Goal: Communication & Community: Share content

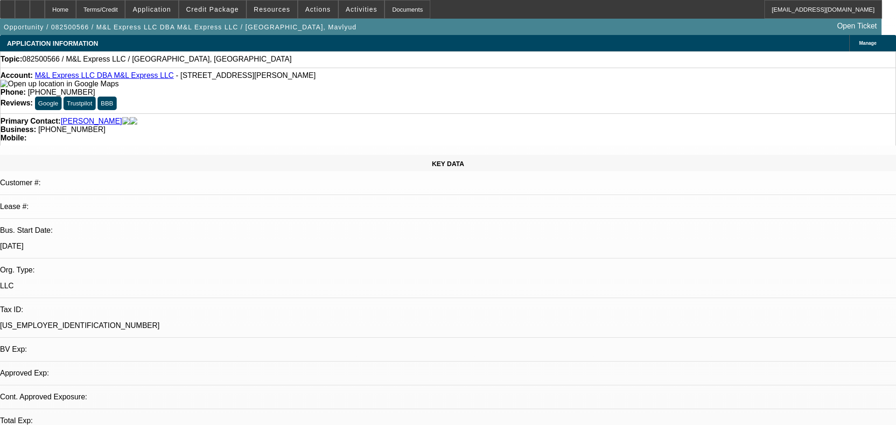
select select "0"
select select "2"
select select "0.1"
select select "4"
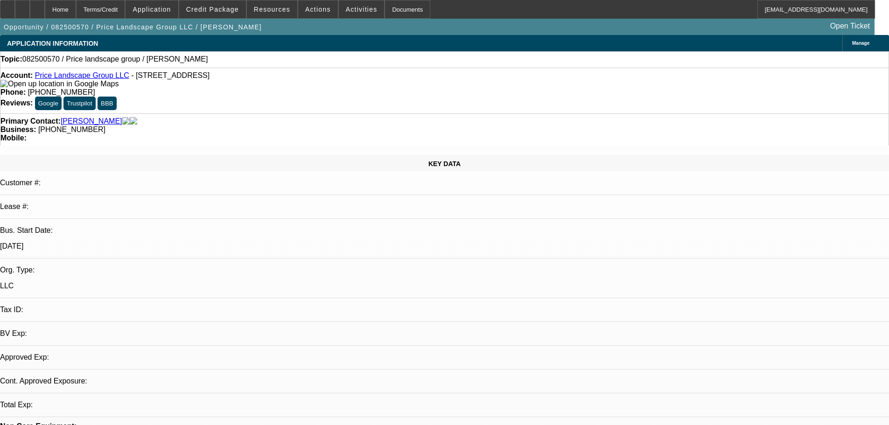
select select "0"
select select "2"
select select "0.1"
select select "4"
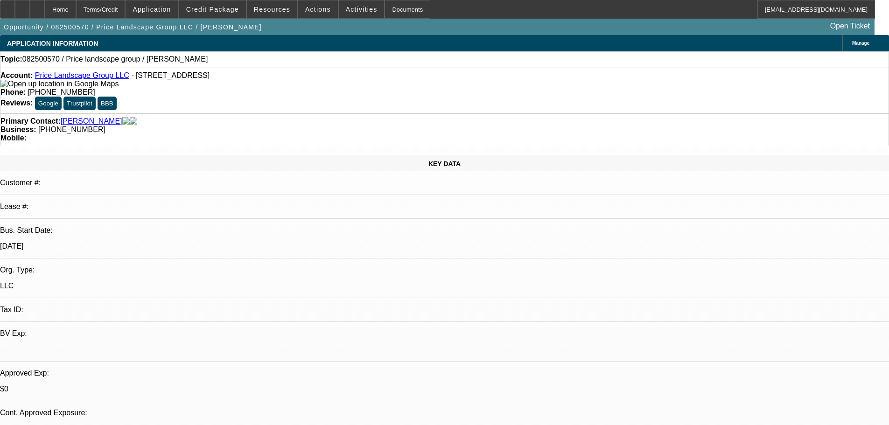
scroll to position [30, 0]
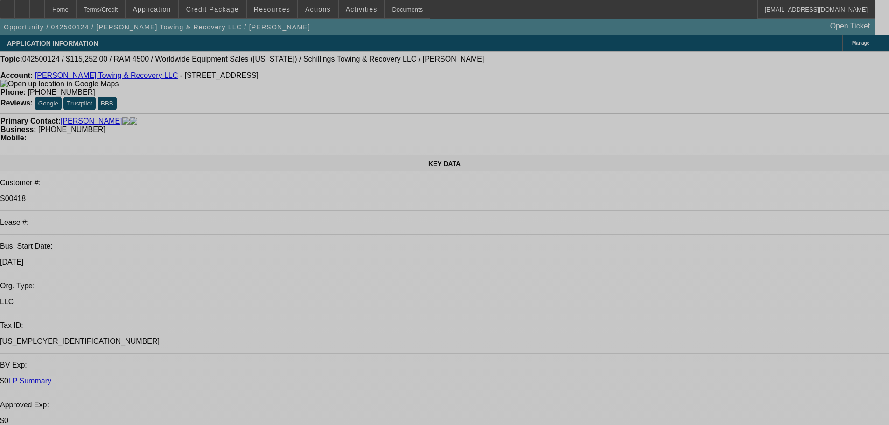
select select "0"
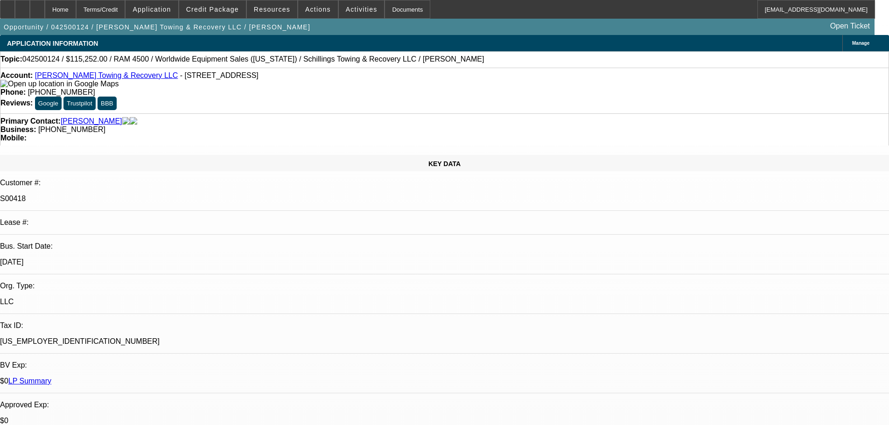
select select "3"
select select "0"
select select "6"
select select "0"
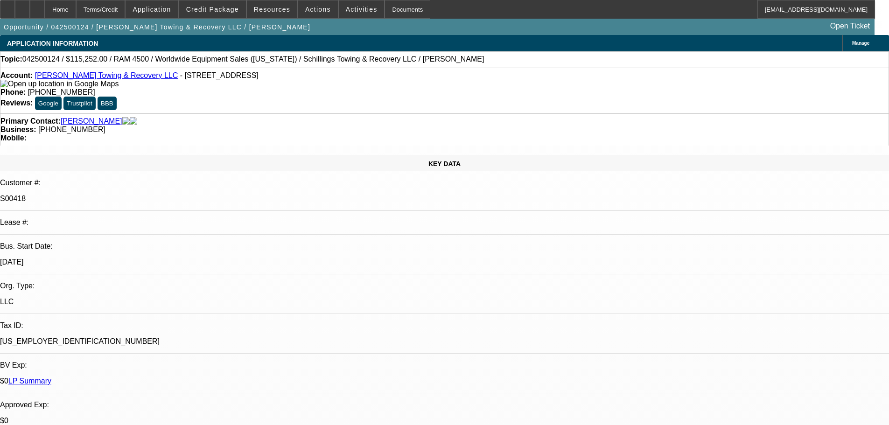
select select "3"
select select "0"
select select "6"
select select "0"
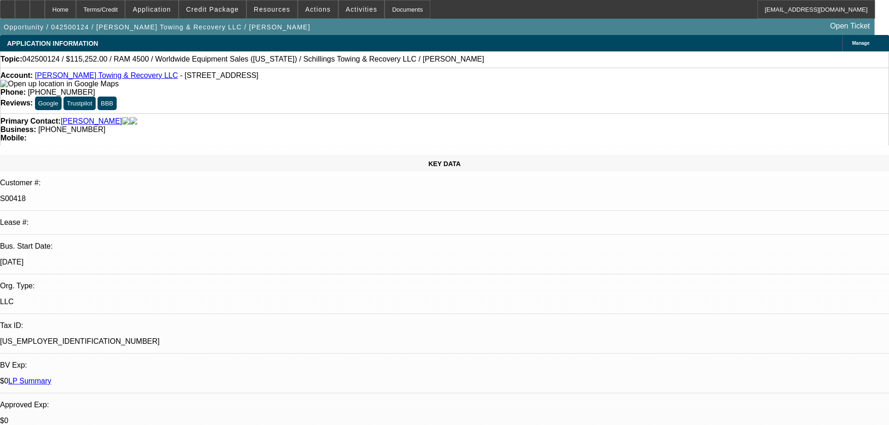
select select "3"
select select "0"
select select "6"
select select "0"
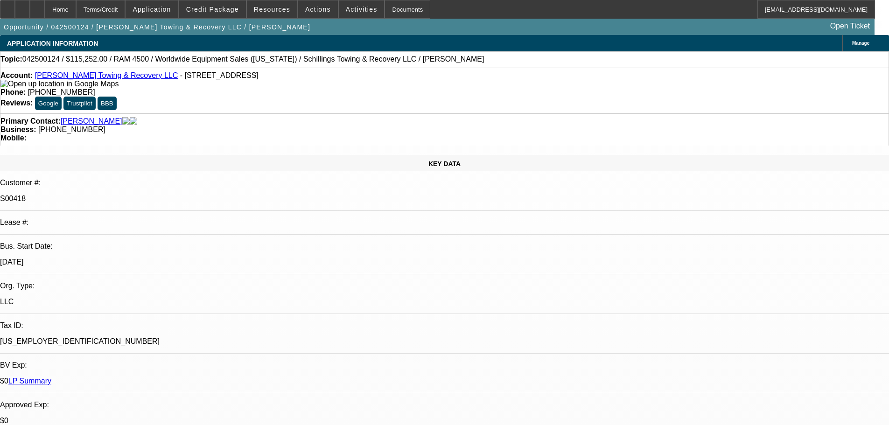
select select "3"
select select "0"
select select "6"
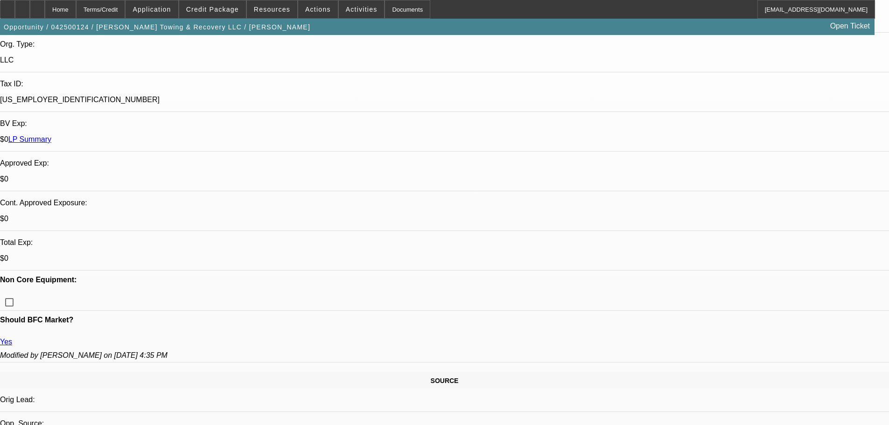
scroll to position [424, 0]
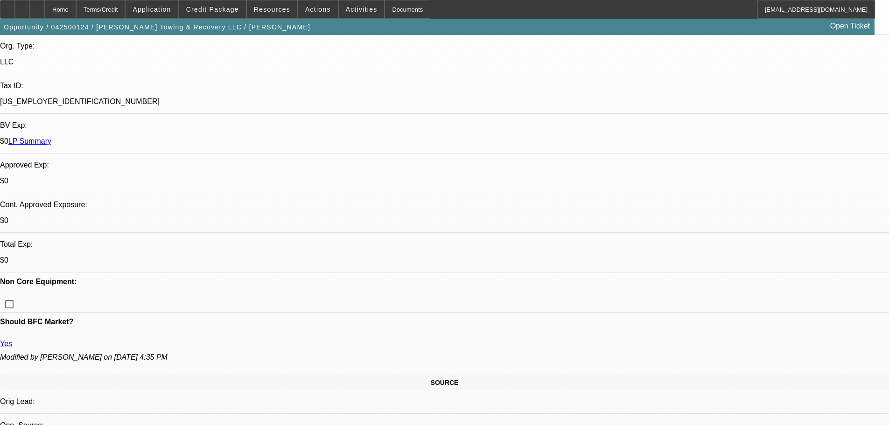
scroll to position [97, 0]
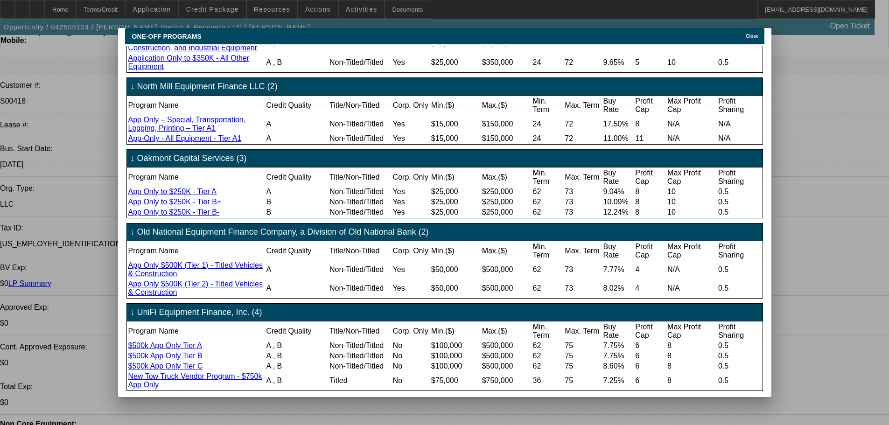
scroll to position [679, 0]
click at [758, 34] on span "Close" at bounding box center [751, 36] width 13 height 5
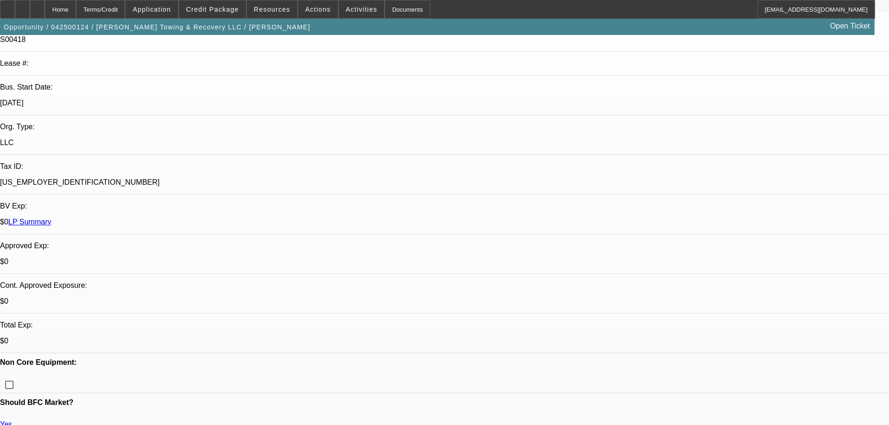
scroll to position [144, 0]
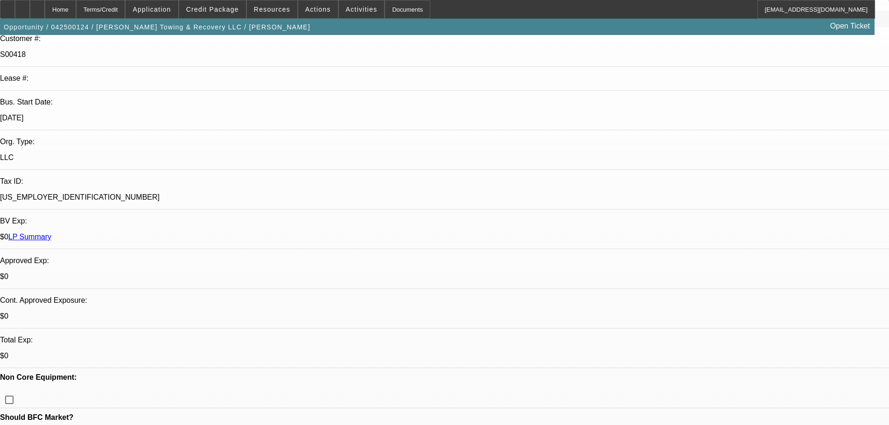
click at [51, 233] on link "LP Summary" at bounding box center [29, 237] width 43 height 8
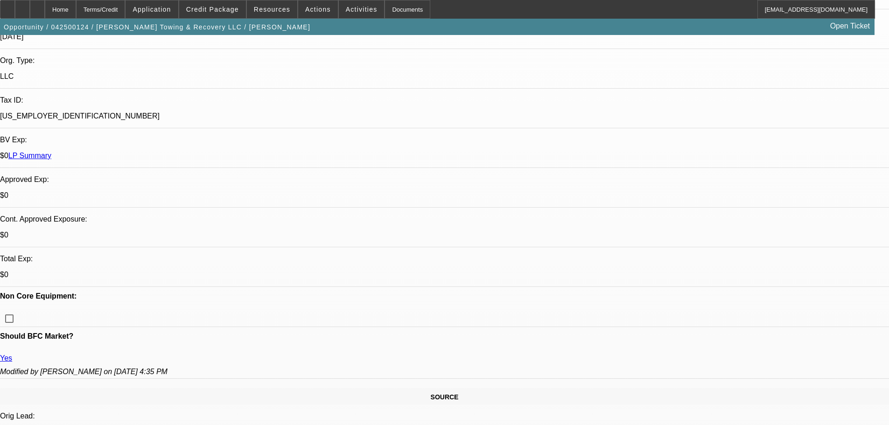
scroll to position [331, 0]
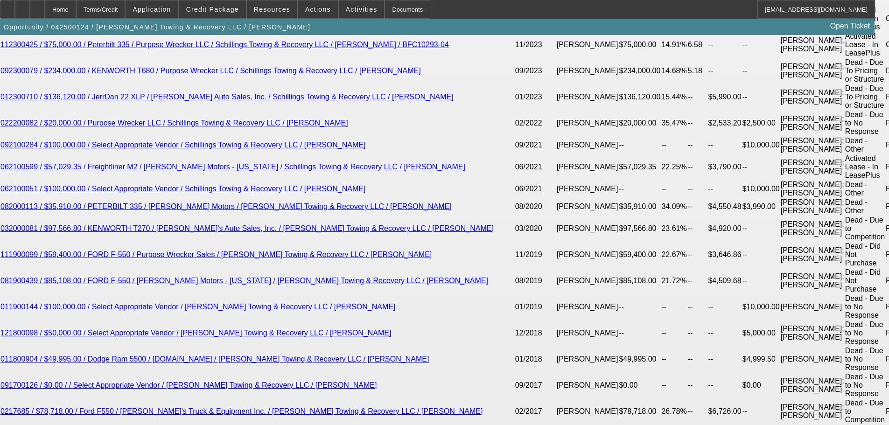
scroll to position [1730, 0]
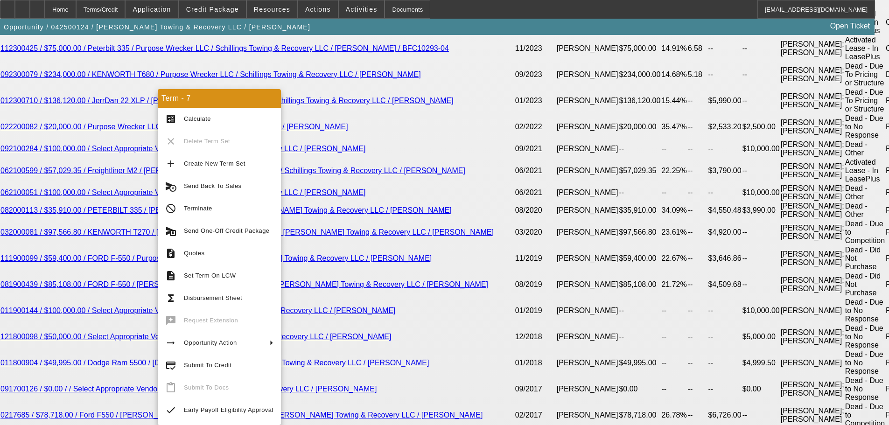
drag, startPoint x: 84, startPoint y: 160, endPoint x: 82, endPoint y: 164, distance: 5.4
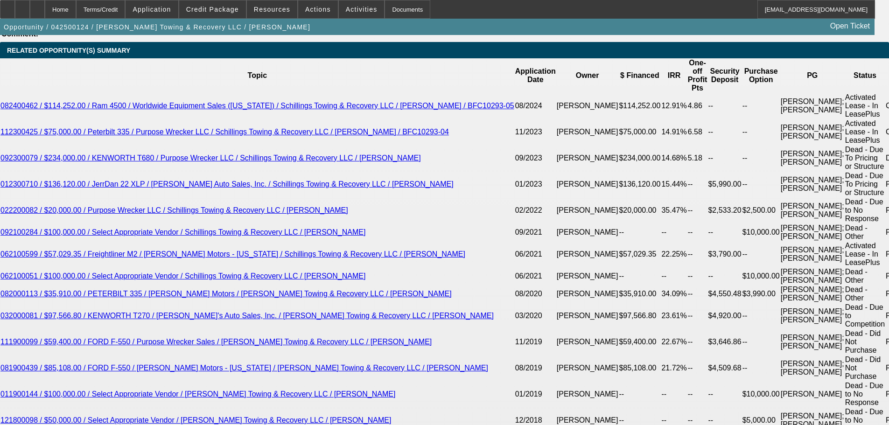
scroll to position [1637, 0]
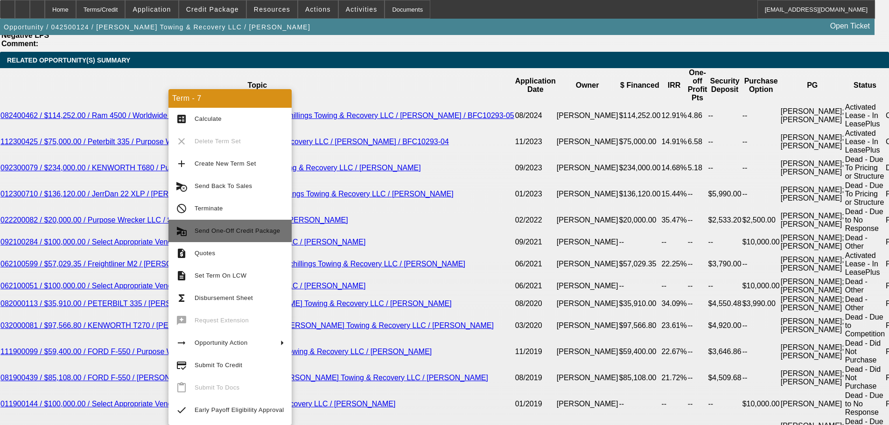
click at [248, 230] on span "Send One-Off Credit Package" at bounding box center [236, 230] width 85 height 7
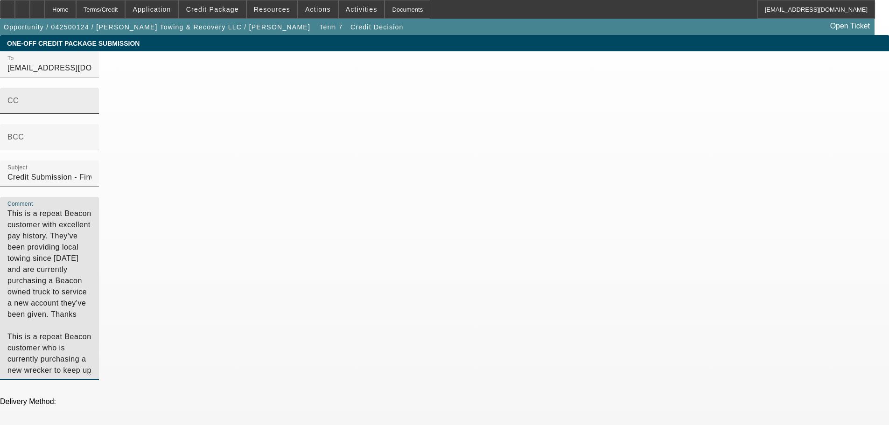
drag, startPoint x: 527, startPoint y: 155, endPoint x: 431, endPoint y: 123, distance: 101.3
click at [431, 123] on div "To satwell@finwisebank.com;kbenson@finwisebank.com;syndications@beaconfunding.c…" at bounding box center [444, 220] width 889 height 339
drag, startPoint x: 607, startPoint y: 86, endPoint x: 648, endPoint y: 89, distance: 41.6
click at [91, 208] on textarea "This is a repeat Beacon customer with excellent pay history. They've been provi…" at bounding box center [49, 292] width 84 height 168
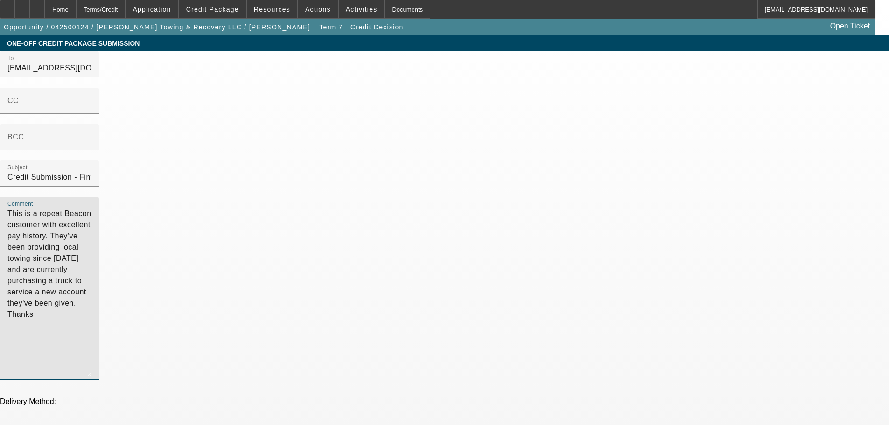
click at [91, 222] on textarea "This is a repeat Beacon customer with excellent pay history. They've been provi…" at bounding box center [49, 292] width 84 height 168
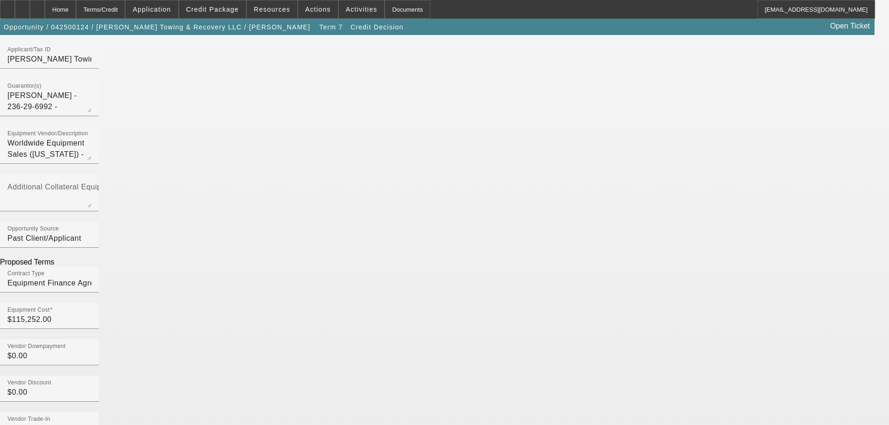
scroll to position [373, 0]
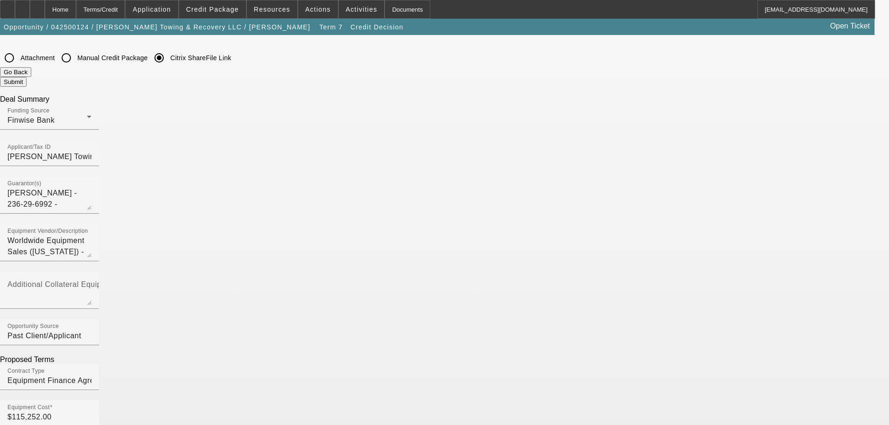
type textarea "This is a repeat Beacon customer with excellent pay history. They've been provi…"
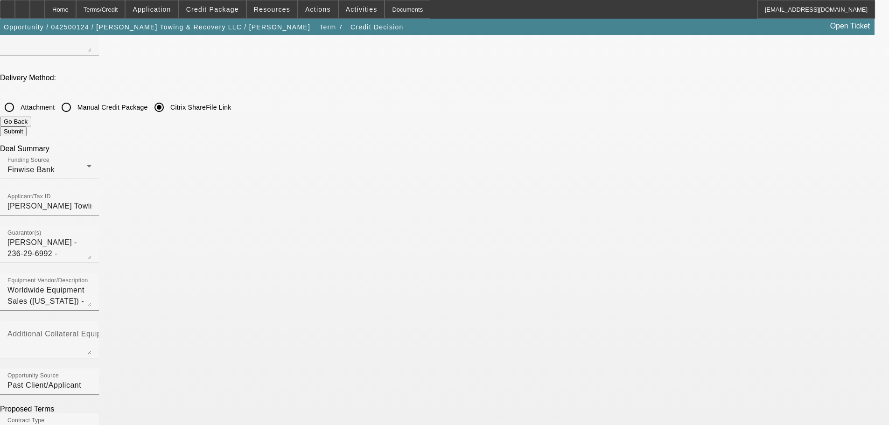
scroll to position [0, 0]
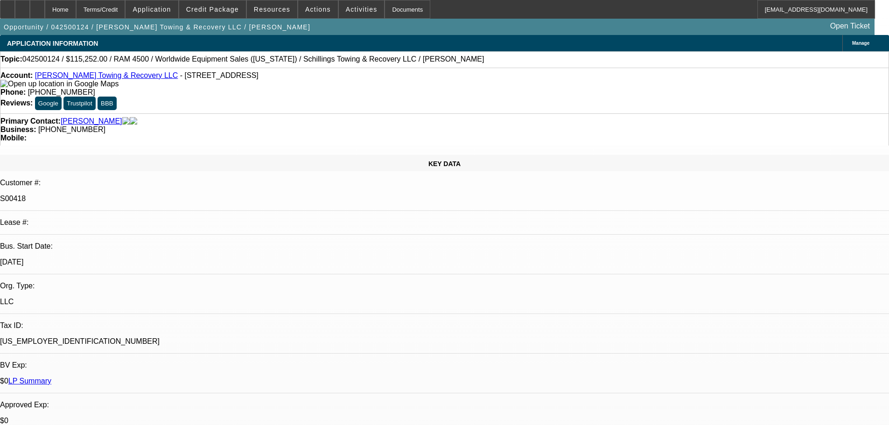
select select "0"
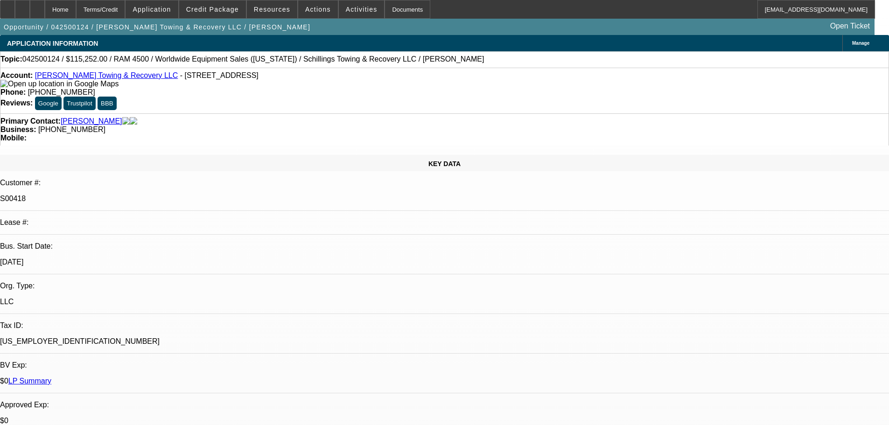
select select "0"
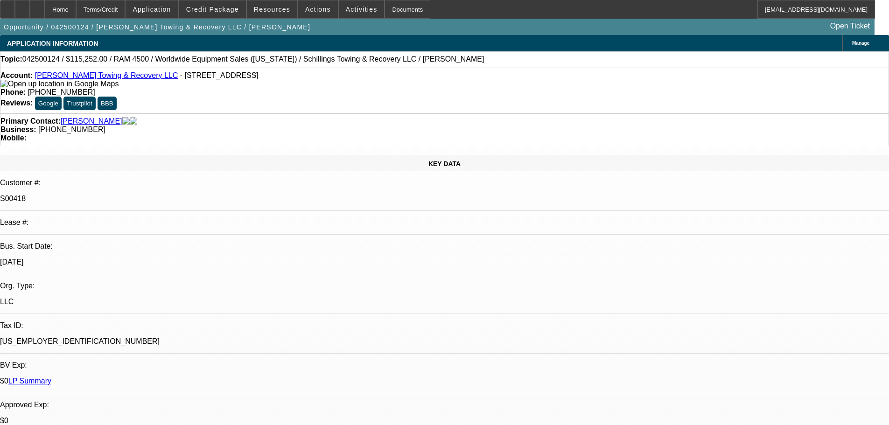
select select "0"
select select "1"
select select "3"
select select "6"
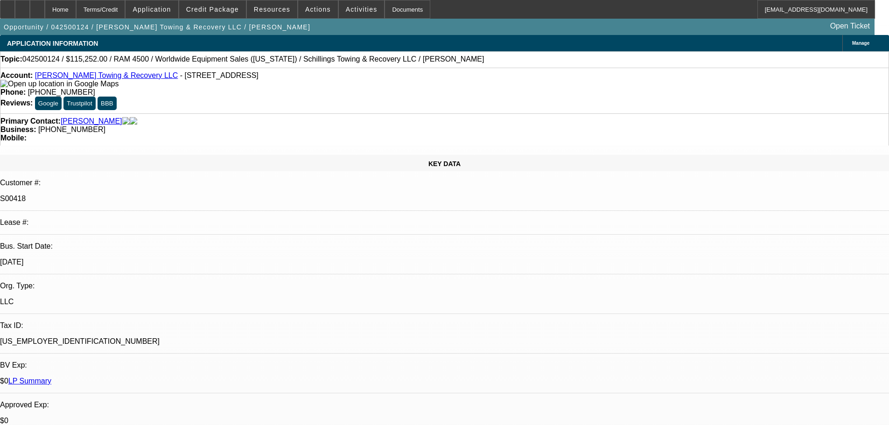
select select "1"
select select "3"
select select "6"
select select "1"
select select "3"
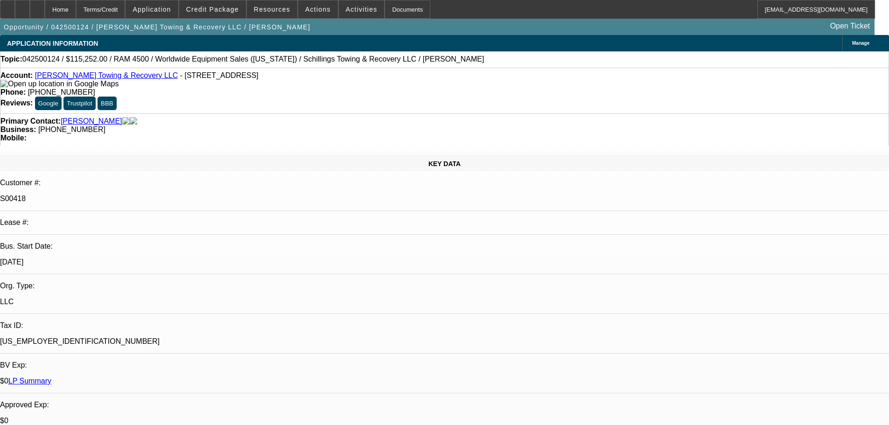
select select "6"
select select "1"
select select "3"
select select "6"
click at [45, 8] on div at bounding box center [37, 9] width 15 height 19
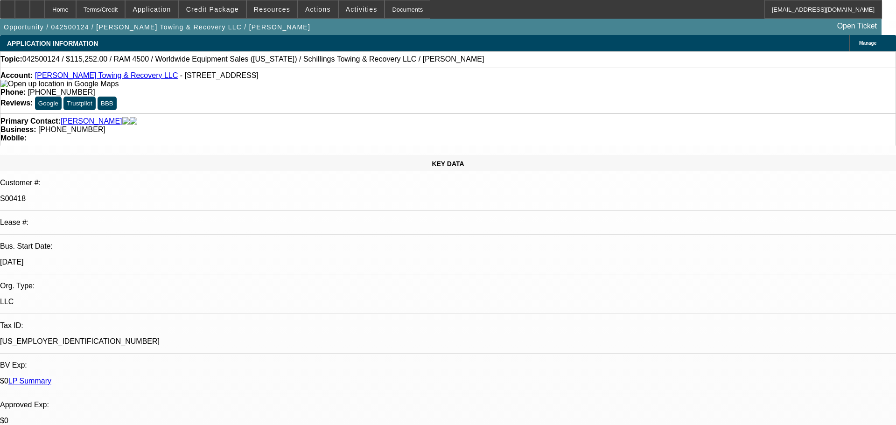
select select "0"
select select "3"
select select "0"
select select "6"
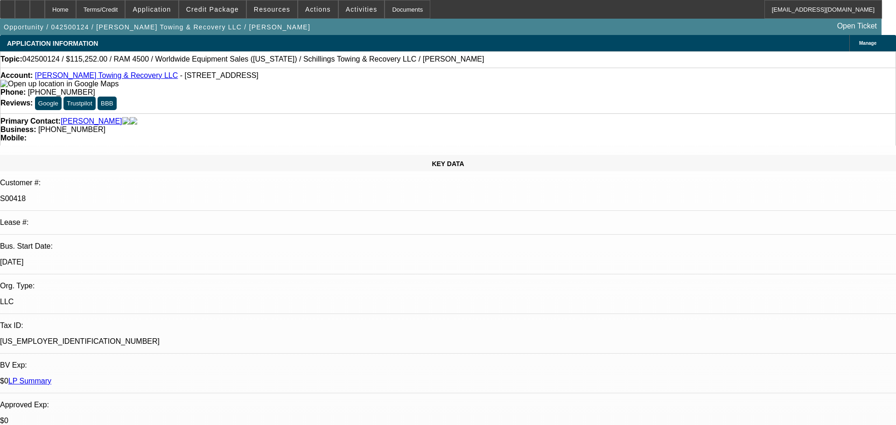
select select "0"
select select "3"
select select "0"
select select "6"
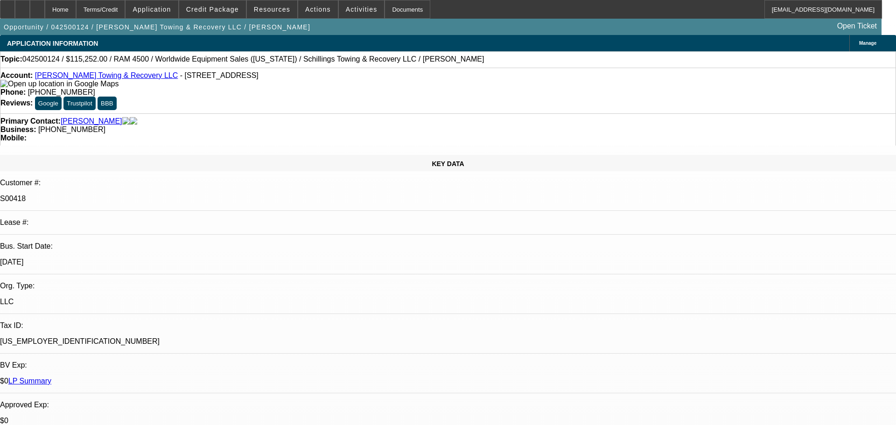
select select "0"
select select "3"
select select "0"
select select "6"
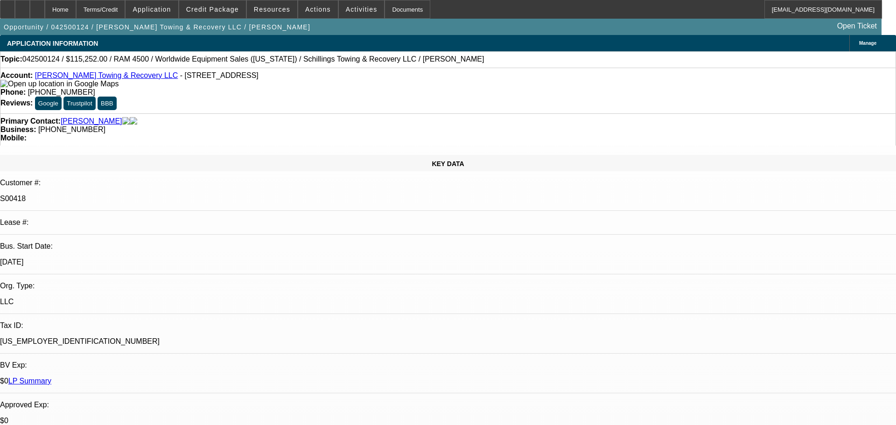
select select "0"
select select "3"
select select "0"
select select "6"
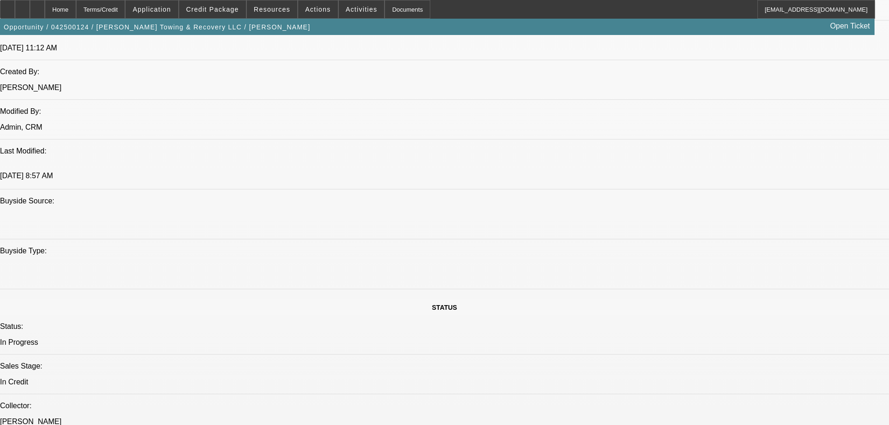
scroll to position [746, 0]
